Goal: Transaction & Acquisition: Obtain resource

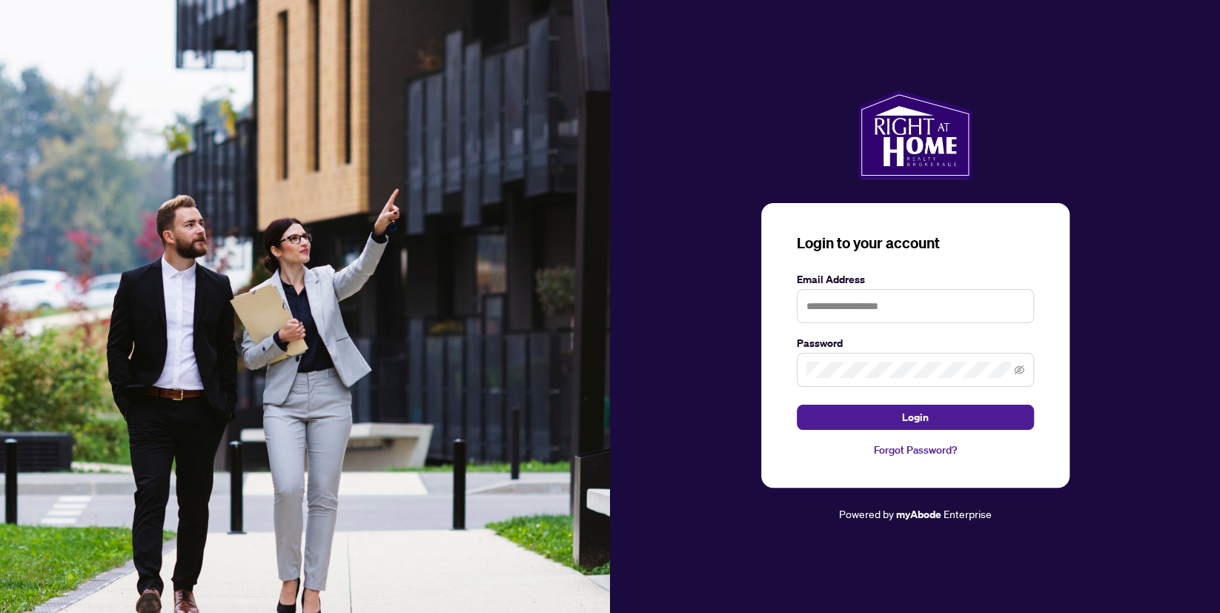
click at [829, 252] on h3 "Login to your account" at bounding box center [915, 243] width 237 height 21
click at [843, 305] on input "text" at bounding box center [915, 306] width 237 height 34
type input "**********"
click at [828, 359] on span at bounding box center [915, 370] width 237 height 34
click at [797, 405] on button "Login" at bounding box center [915, 417] width 237 height 25
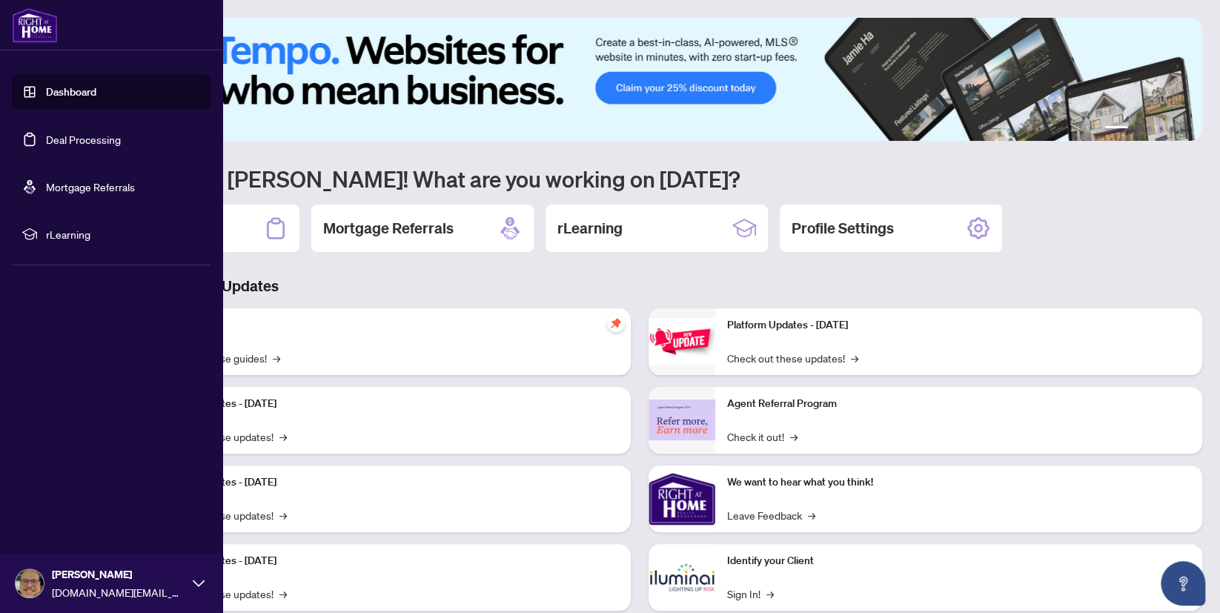
click at [79, 133] on link "Deal Processing" at bounding box center [83, 139] width 75 height 13
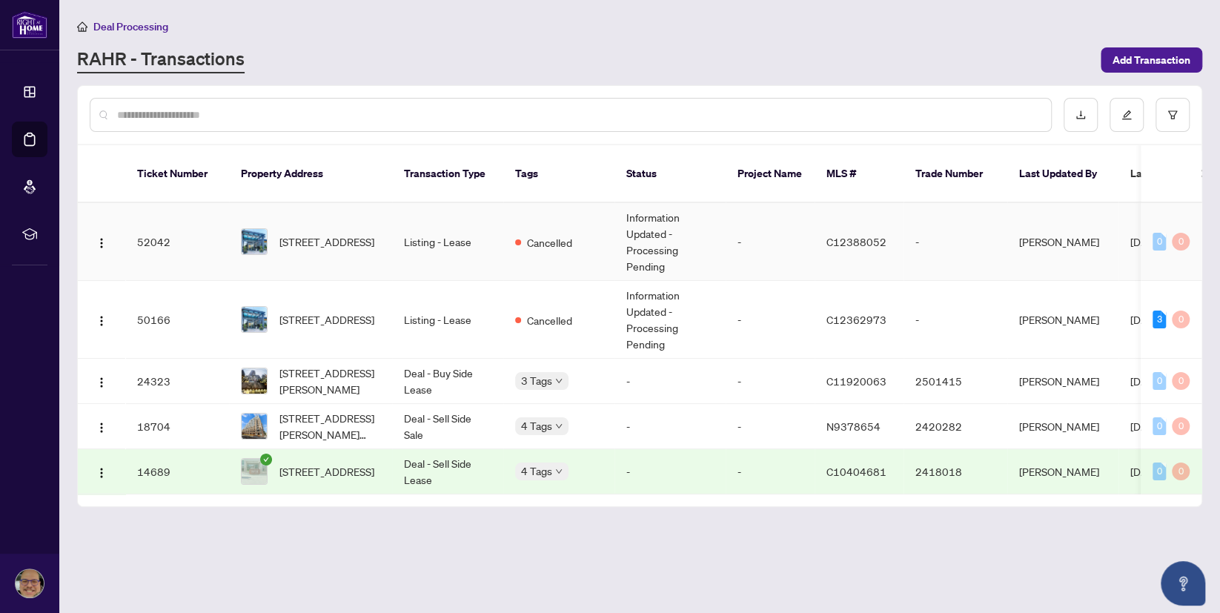
click at [464, 223] on td "Listing - Lease" at bounding box center [447, 242] width 111 height 78
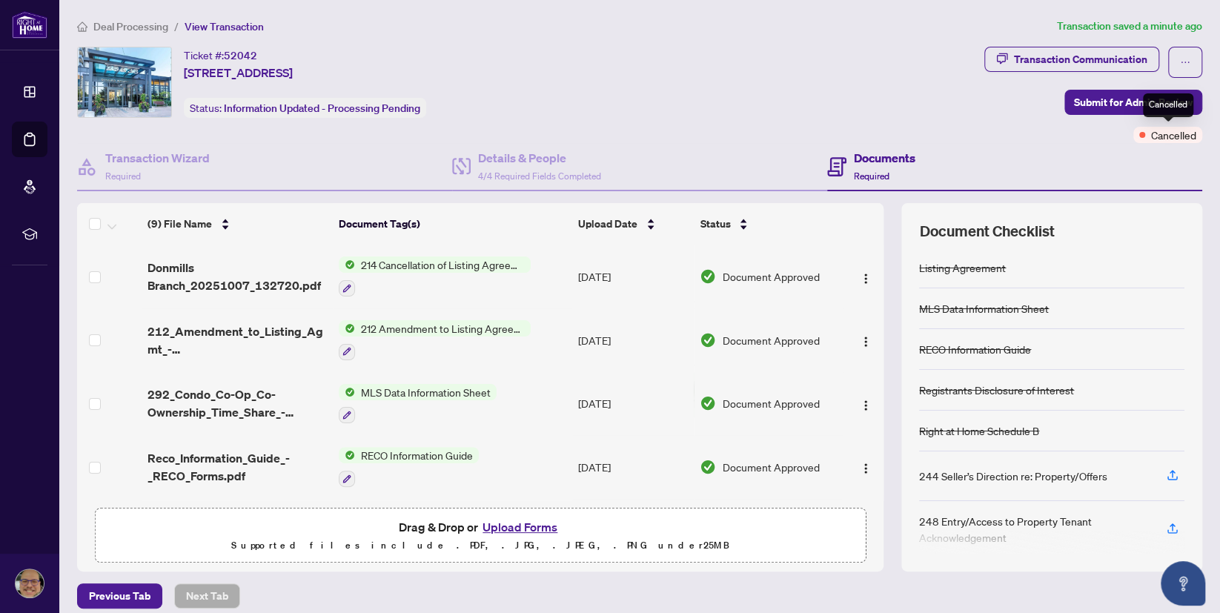
click at [1172, 133] on span "Cancelled" at bounding box center [1173, 135] width 45 height 16
drag, startPoint x: 1067, startPoint y: 153, endPoint x: 1085, endPoint y: 85, distance: 70.0
click at [1067, 152] on div "Documents Required" at bounding box center [1014, 167] width 375 height 48
click at [1087, 62] on div "Transaction Communication" at bounding box center [1080, 59] width 133 height 24
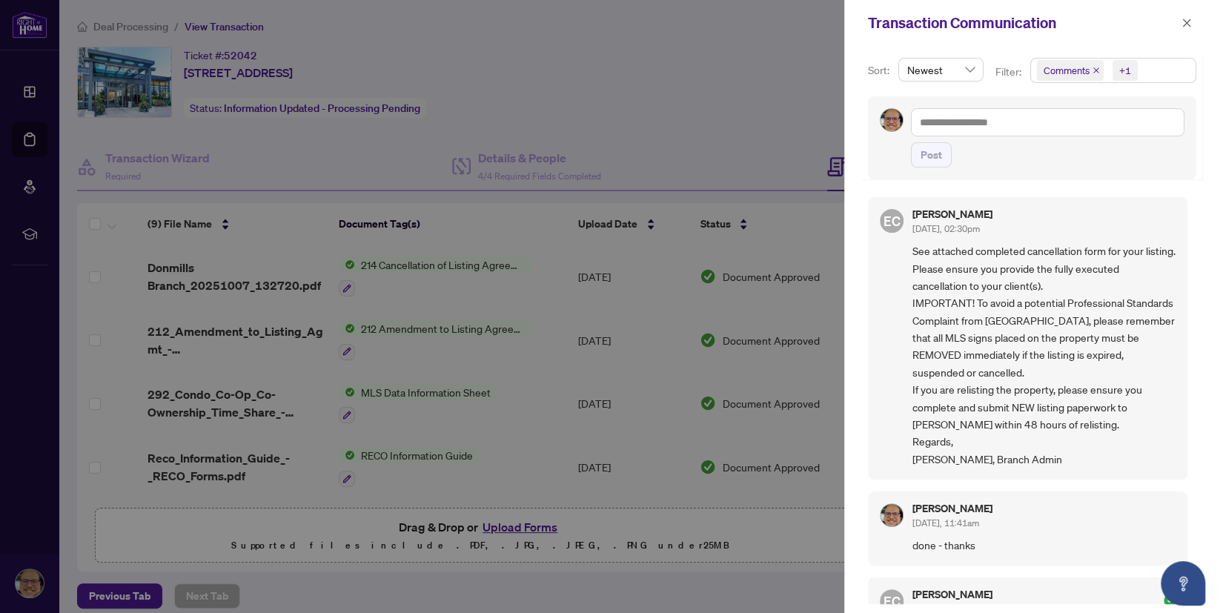
click at [753, 182] on div at bounding box center [610, 306] width 1220 height 613
click at [605, 159] on div at bounding box center [610, 306] width 1220 height 613
click at [1191, 25] on button "button" at bounding box center [1186, 23] width 19 height 18
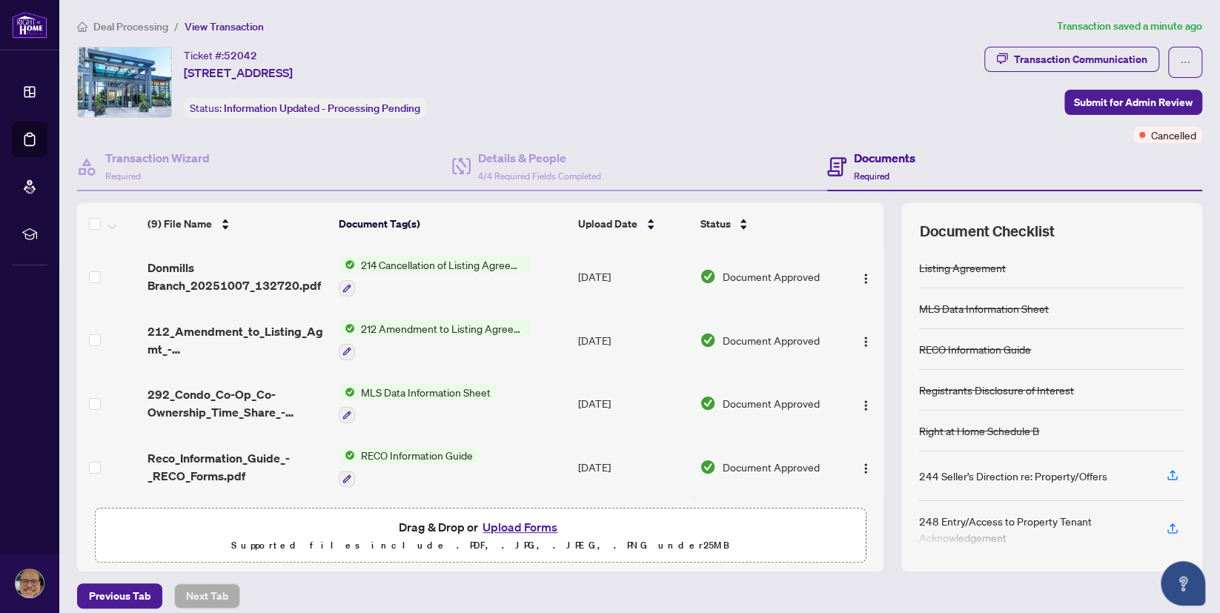
click at [468, 267] on span "214 Cancellation of Listing Agreement - Authority to Offer for Lease" at bounding box center [443, 264] width 176 height 16
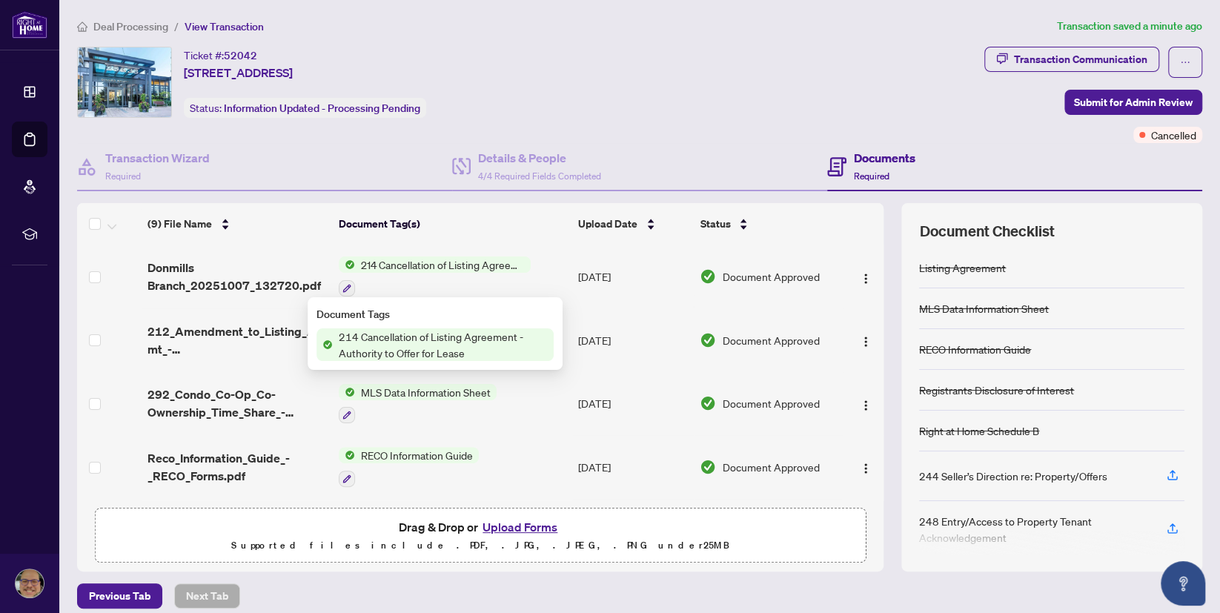
click at [440, 339] on span "214 Cancellation of Listing Agreement - Authority to Offer for Lease" at bounding box center [443, 344] width 221 height 33
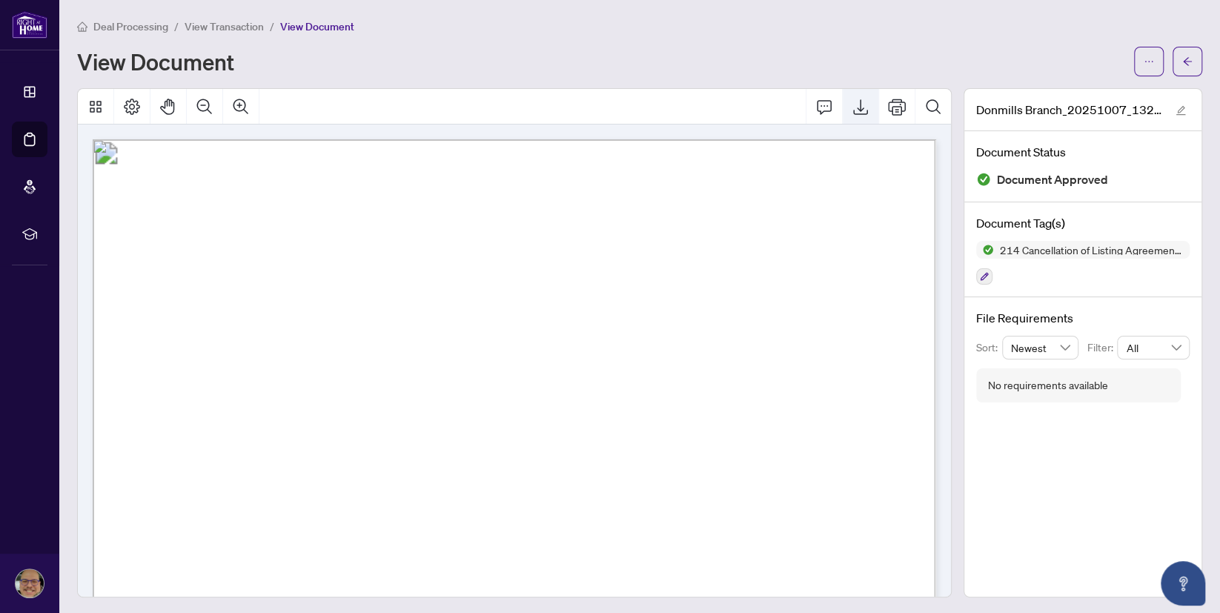
click at [861, 115] on button "Export" at bounding box center [861, 107] width 36 height 36
